Goal: Task Accomplishment & Management: Complete application form

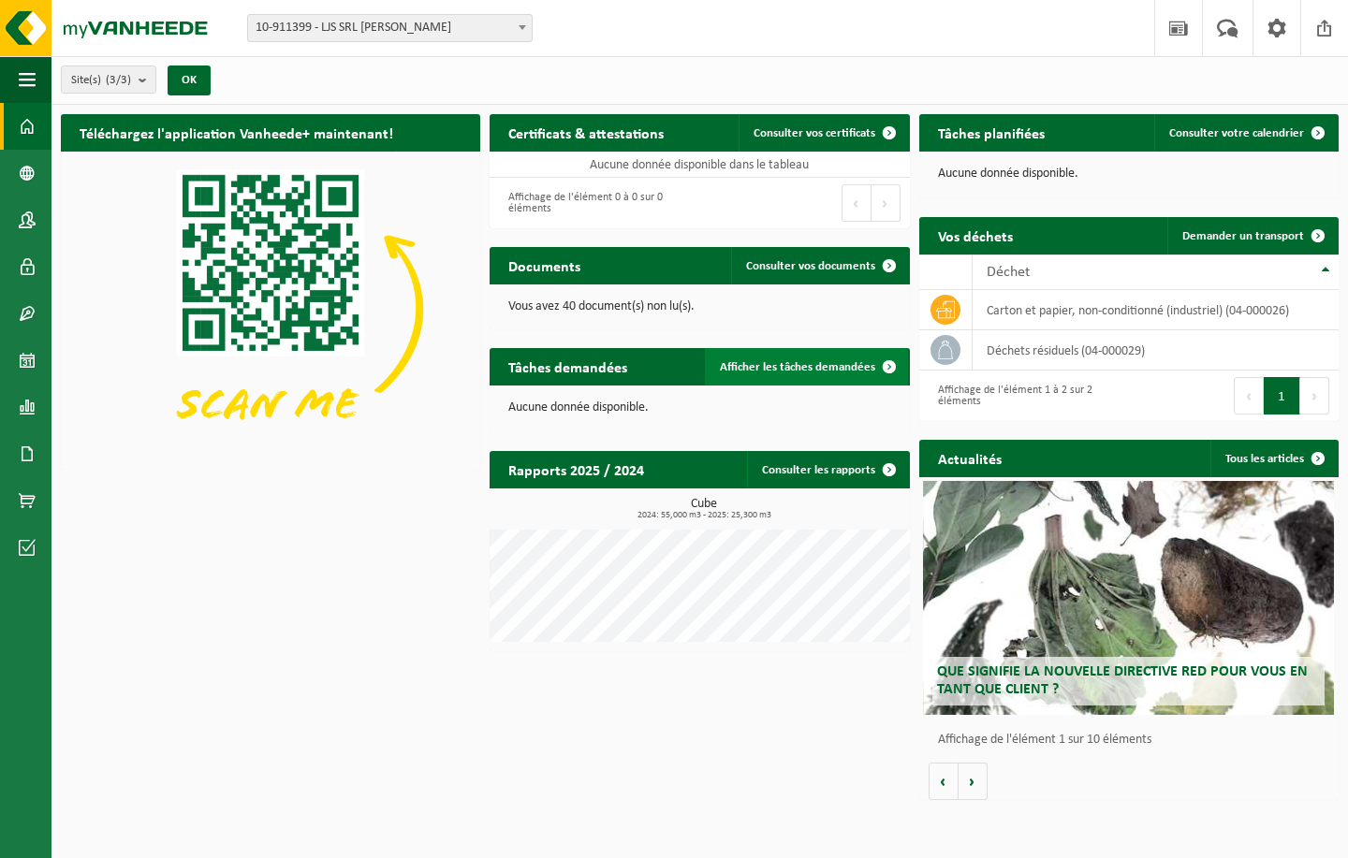
click at [808, 361] on span "Afficher les tâches demandées" at bounding box center [797, 367] width 155 height 12
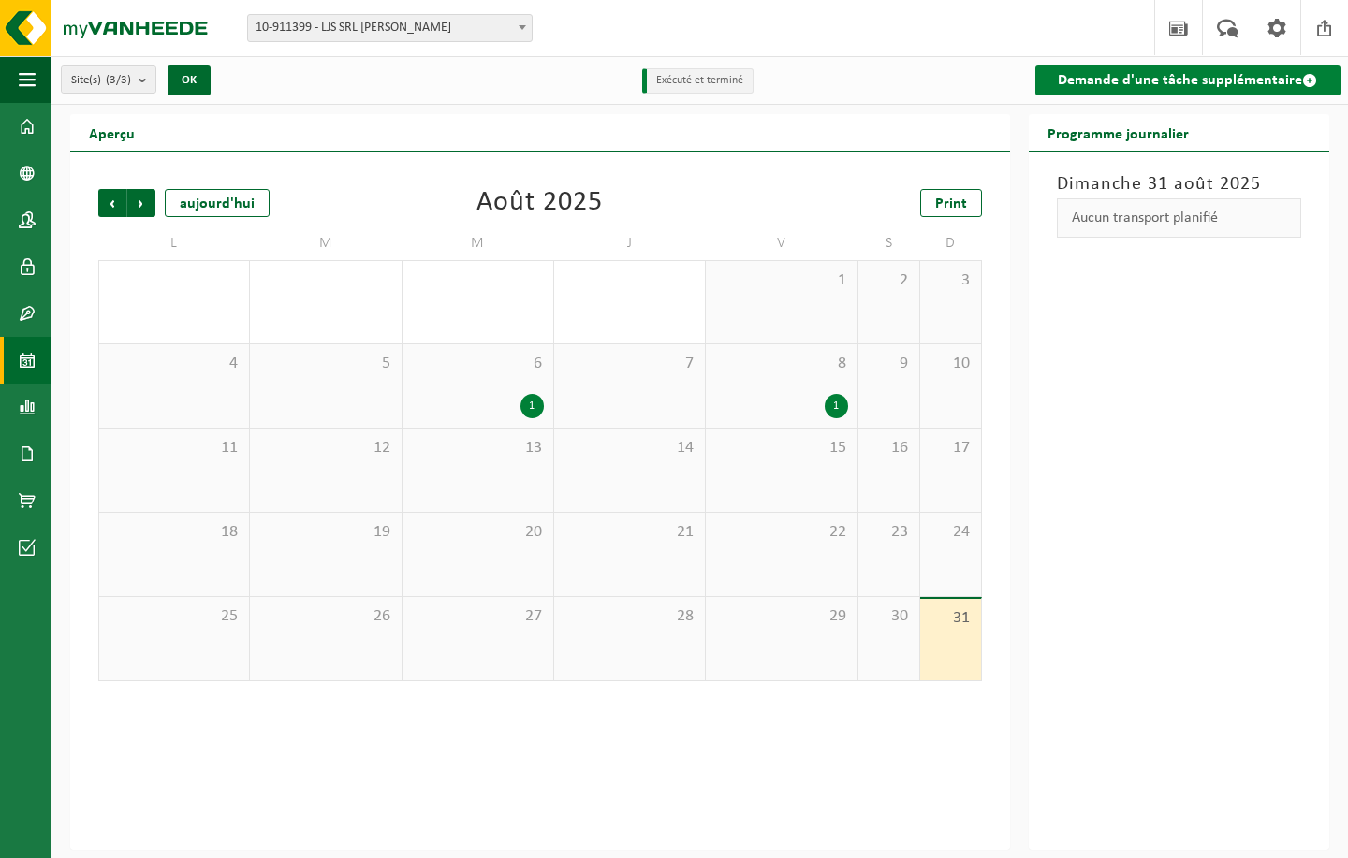
click at [1149, 93] on link "Demande d'une tâche supplémentaire" at bounding box center [1187, 81] width 305 height 30
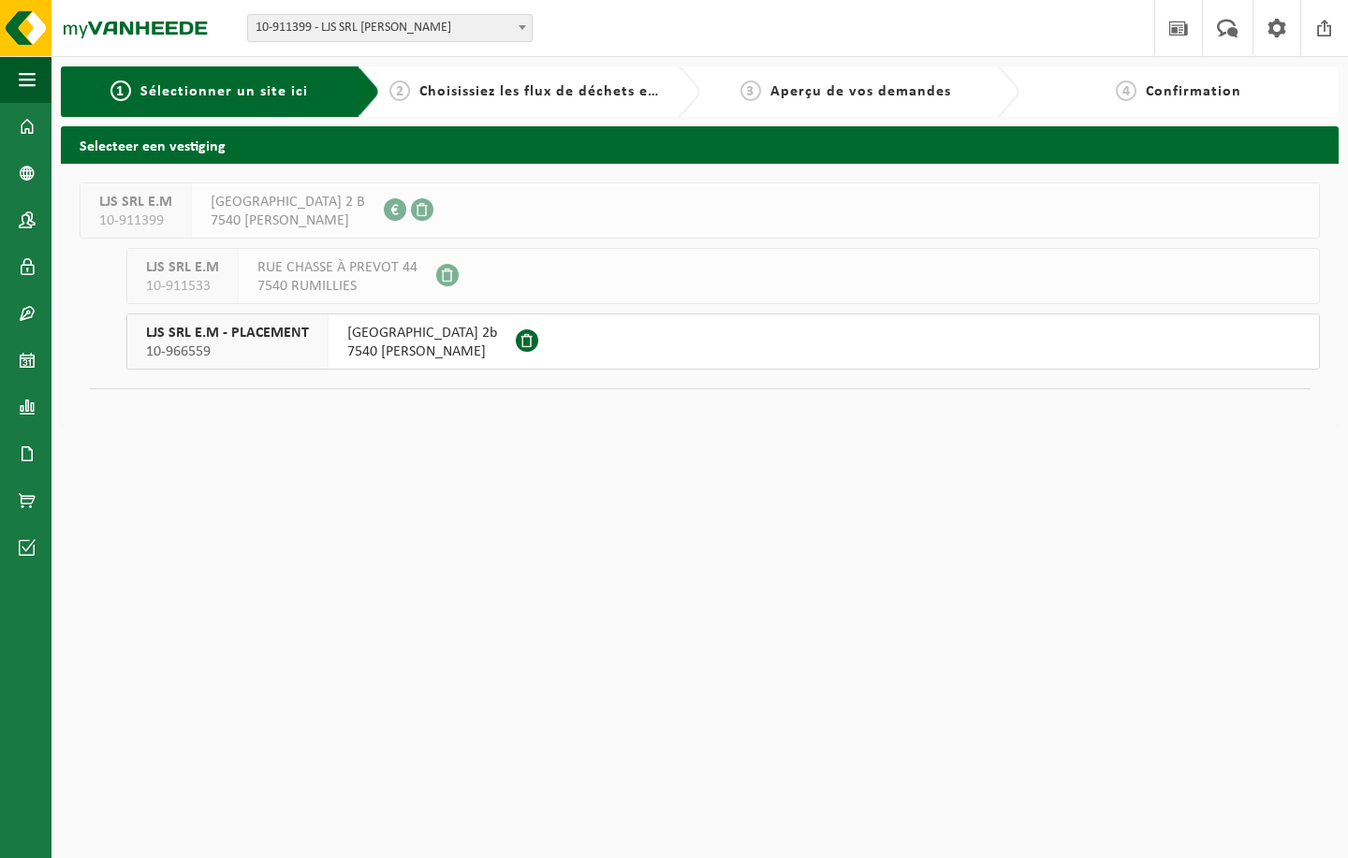
click at [408, 360] on span "7540 KAIN" at bounding box center [422, 352] width 150 height 19
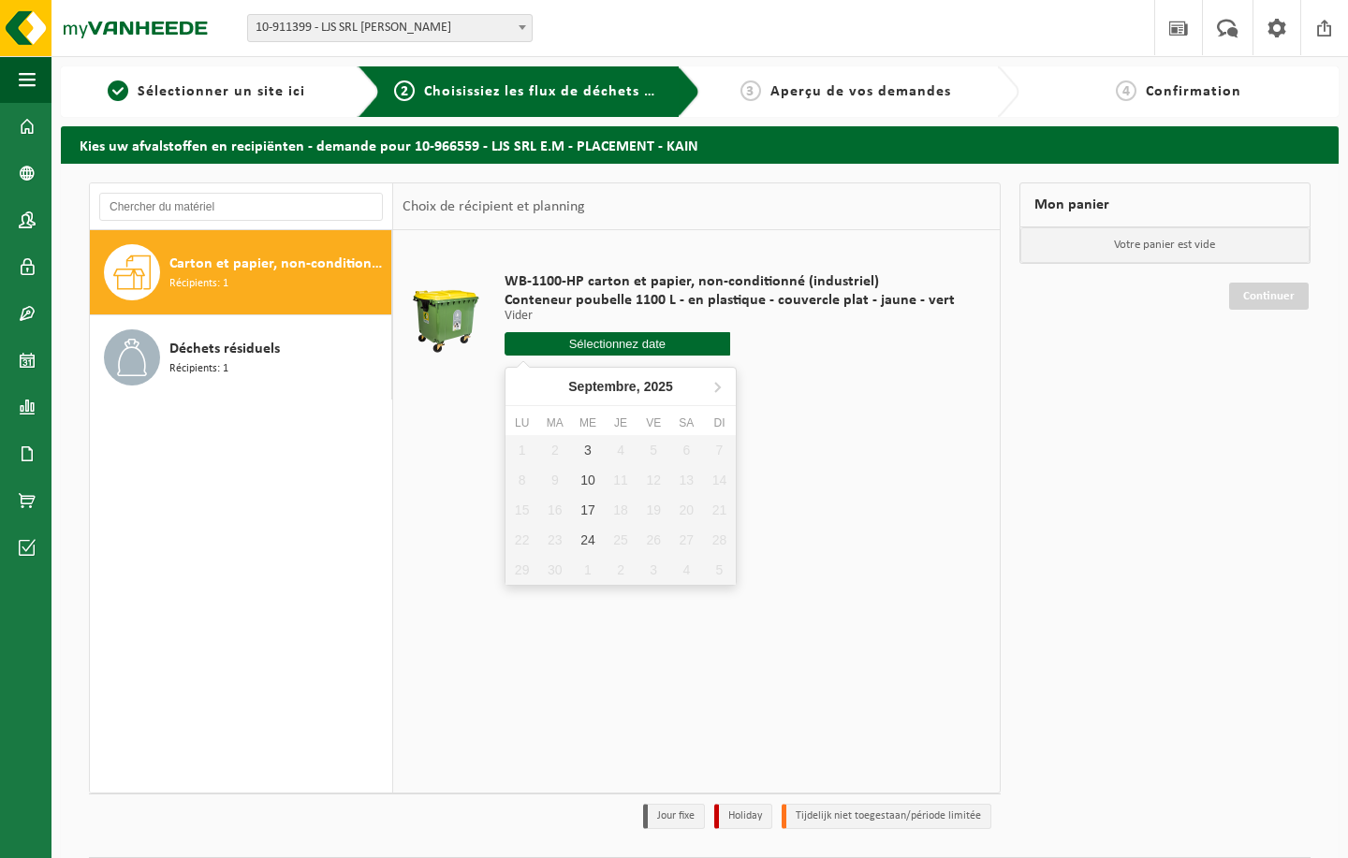
click at [574, 341] on input "text" at bounding box center [618, 343] width 226 height 23
click at [584, 452] on div "3" at bounding box center [587, 450] width 33 height 30
type input "à partir de 2025-09-03"
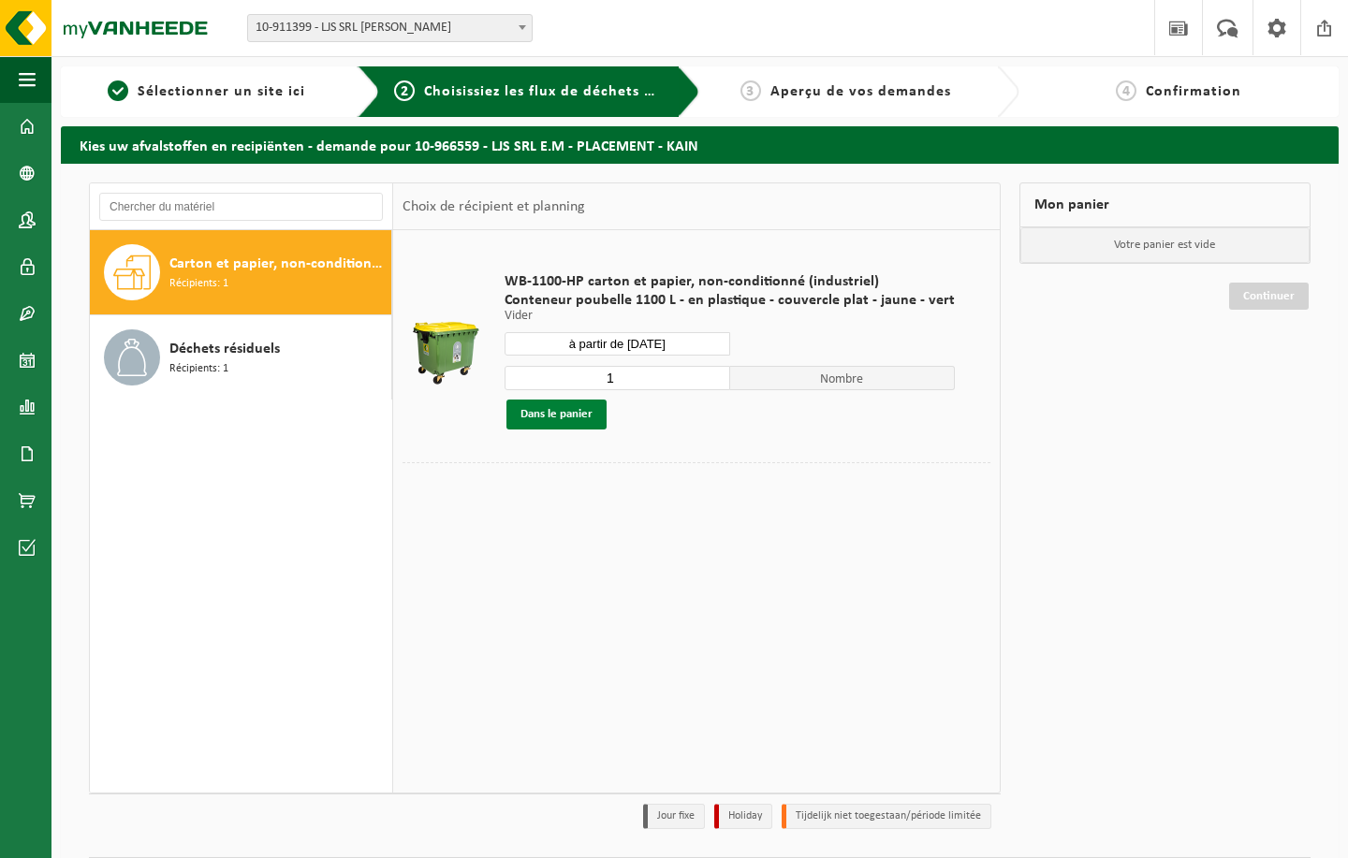
click at [548, 413] on button "Dans le panier" at bounding box center [556, 415] width 100 height 30
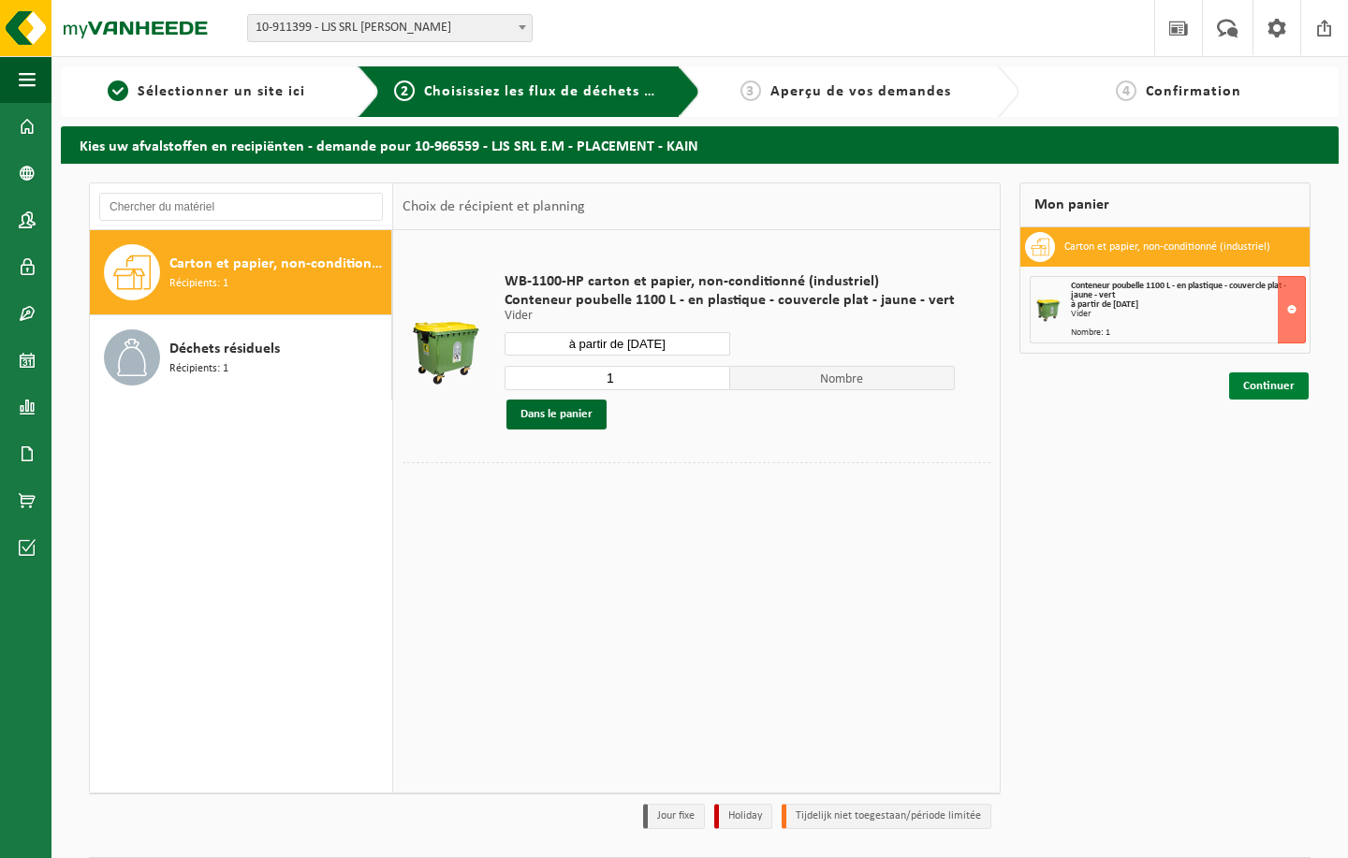
click at [1250, 398] on link "Continuer" at bounding box center [1269, 386] width 80 height 27
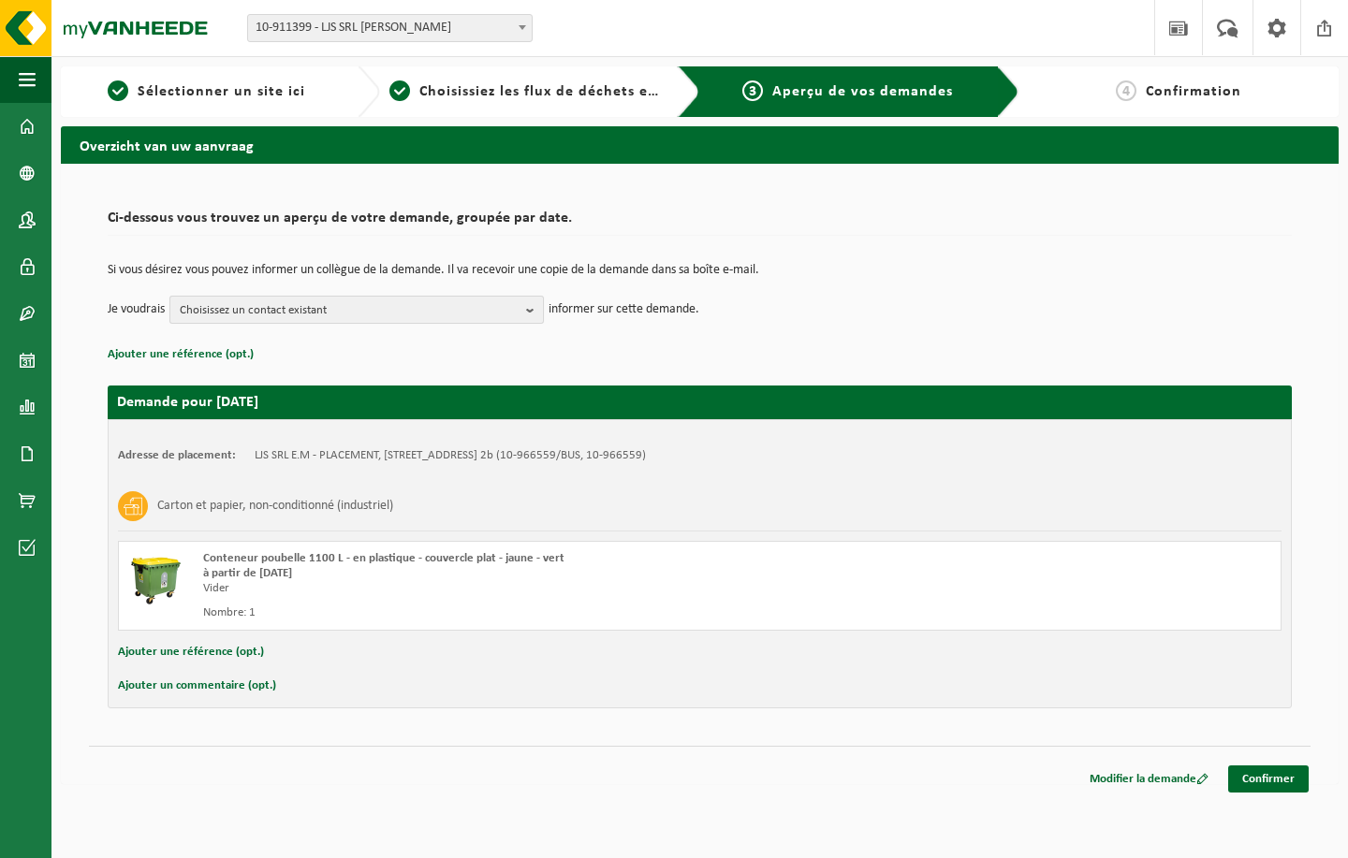
click at [425, 313] on span "Choisissez un contact existant" at bounding box center [349, 311] width 339 height 28
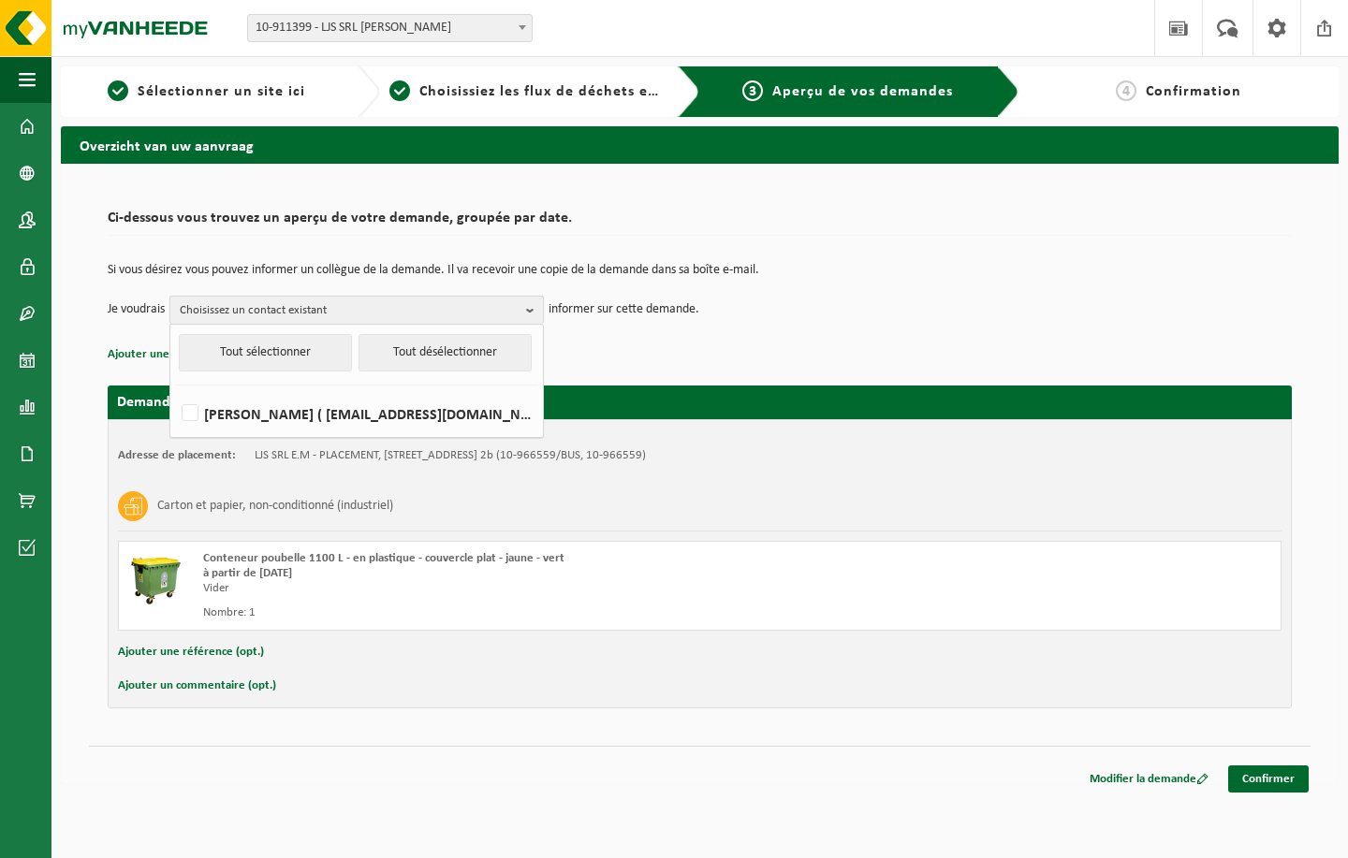
click at [425, 313] on span "Choisissez un contact existant" at bounding box center [349, 311] width 339 height 28
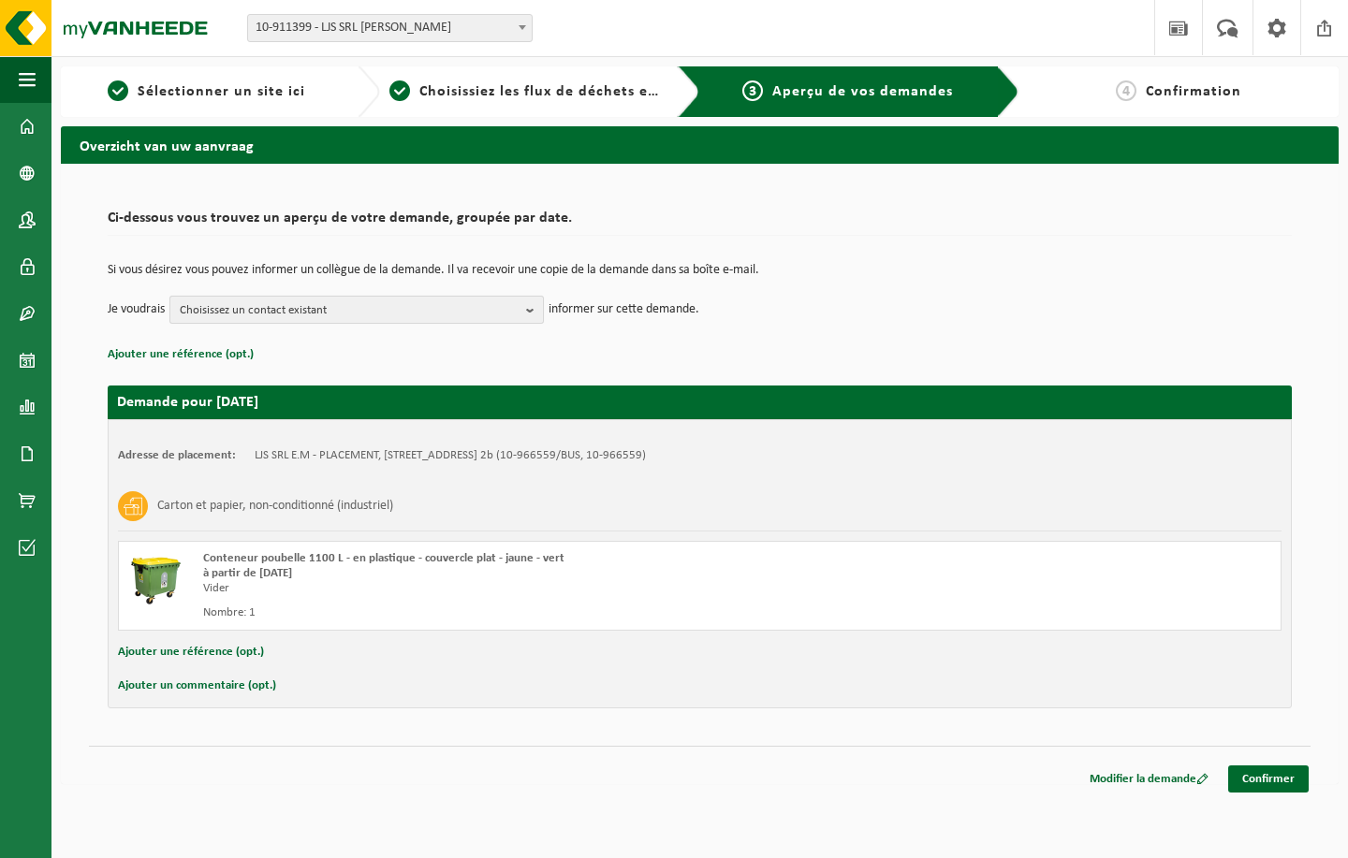
click at [414, 303] on span "Choisissez un contact existant" at bounding box center [349, 311] width 339 height 28
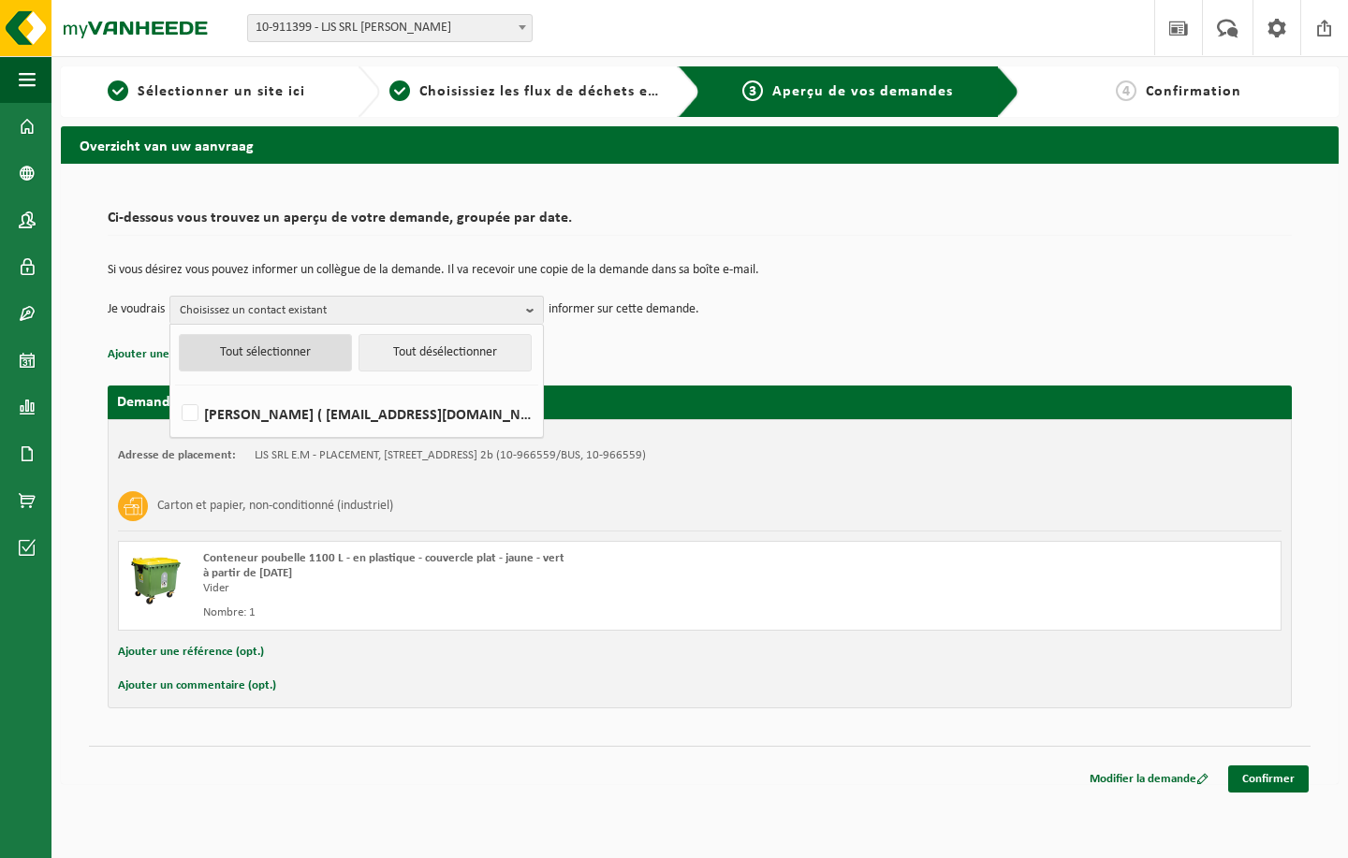
click at [313, 344] on button "Tout sélectionner" at bounding box center [265, 352] width 173 height 37
checkbox input "true"
click at [724, 309] on td "Je voudrais Choisissez un contact existant Tout sélectionner Tout désélectionne…" at bounding box center [700, 310] width 1184 height 28
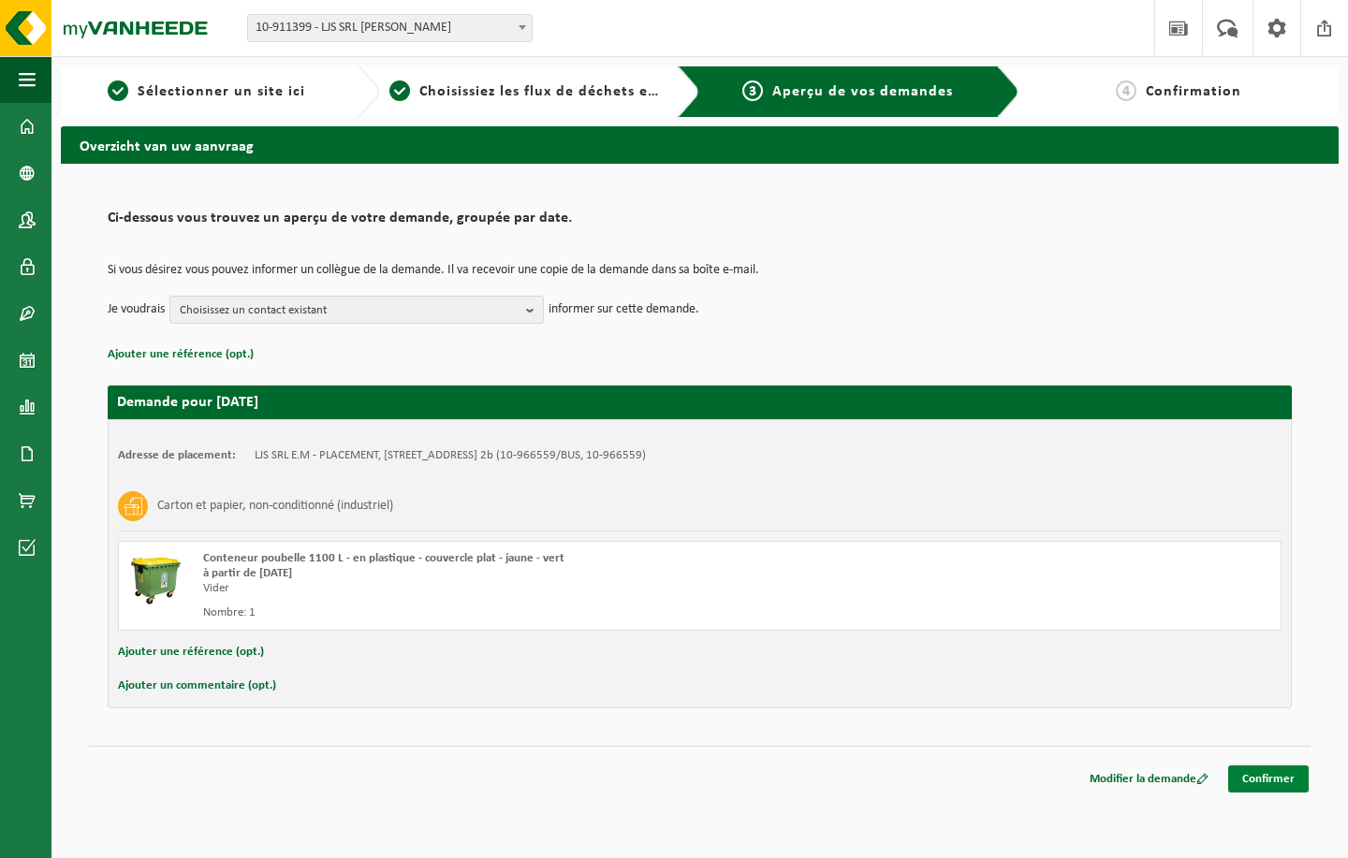
click at [1286, 785] on link "Confirmer" at bounding box center [1268, 779] width 81 height 27
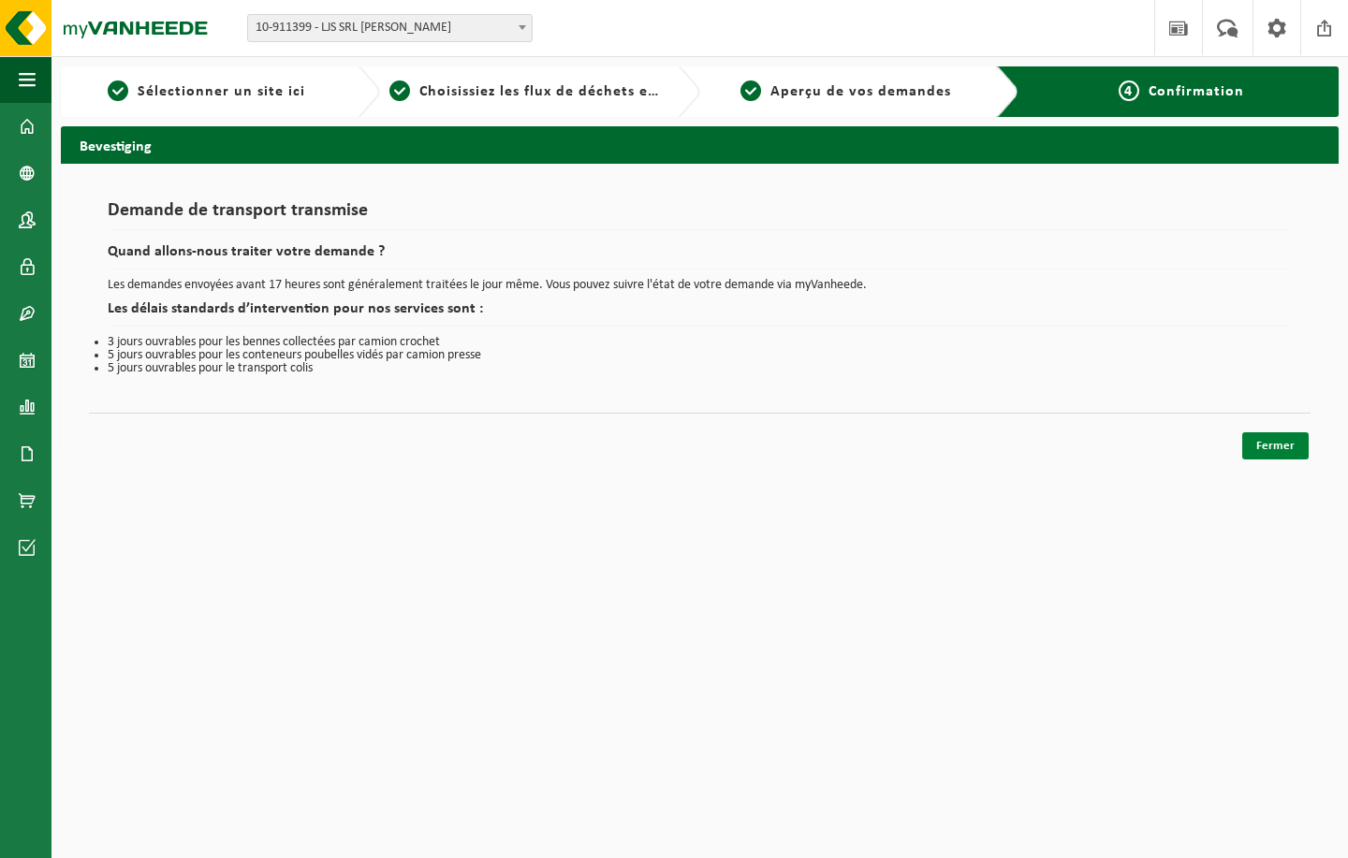
click at [1281, 442] on link "Fermer" at bounding box center [1275, 445] width 66 height 27
